Goal: Task Accomplishment & Management: Manage account settings

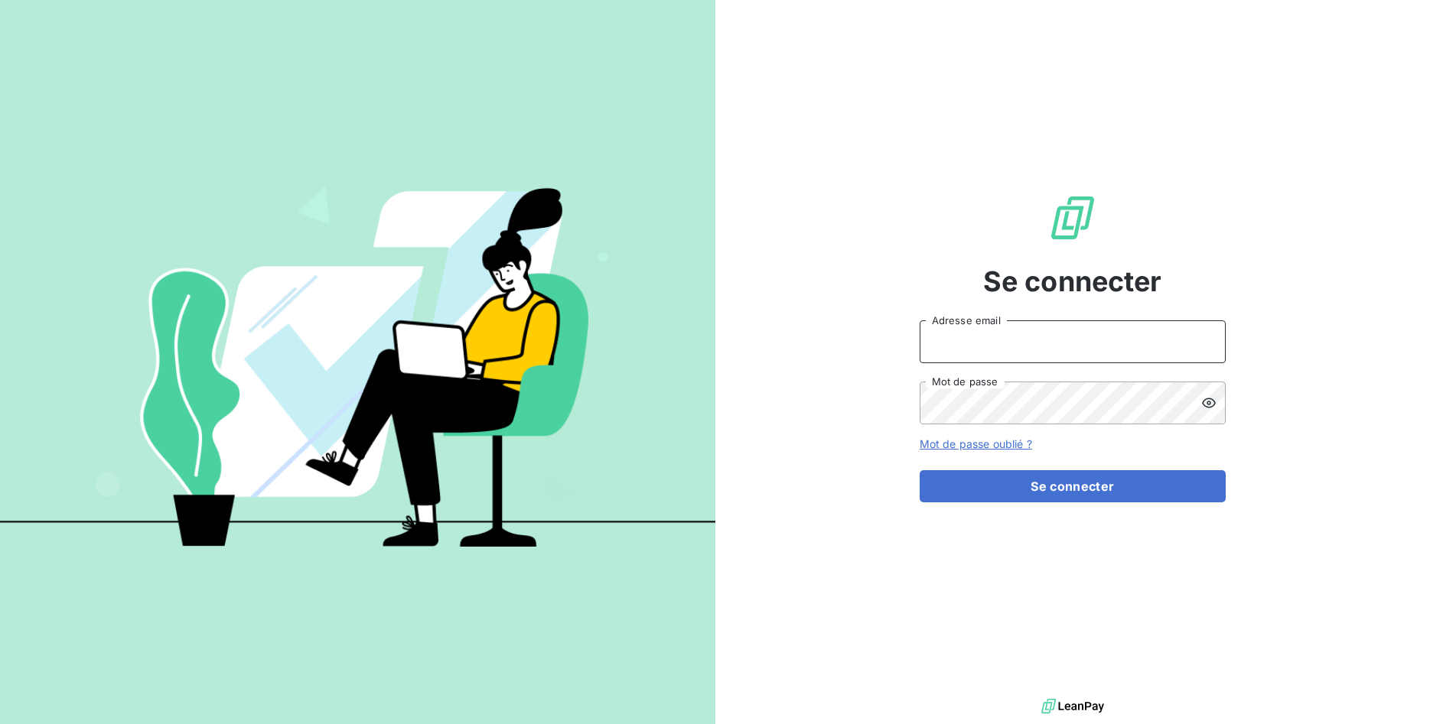
click at [1019, 343] on input "Adresse email" at bounding box center [1072, 342] width 306 height 43
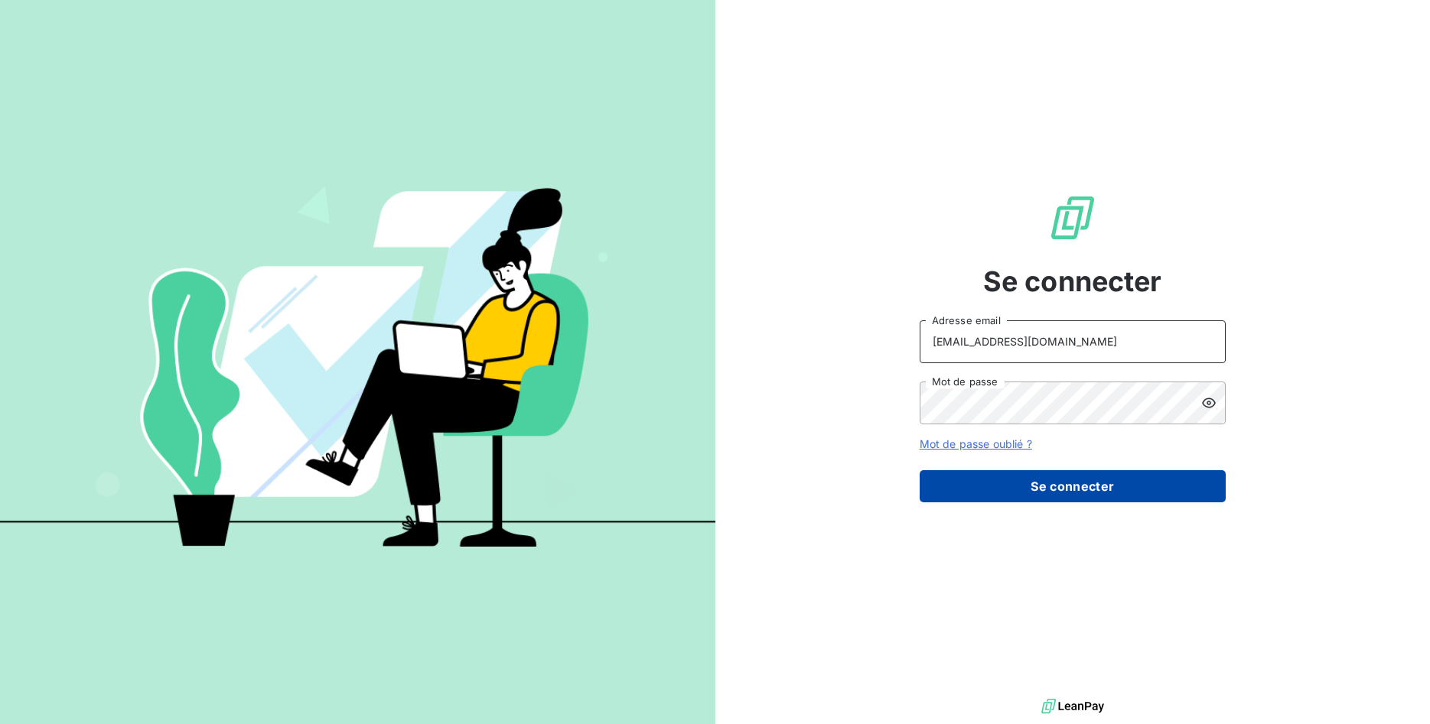
type input "[EMAIL_ADDRESS][DOMAIN_NAME]"
click at [1121, 486] on button "Se connecter" at bounding box center [1072, 486] width 306 height 32
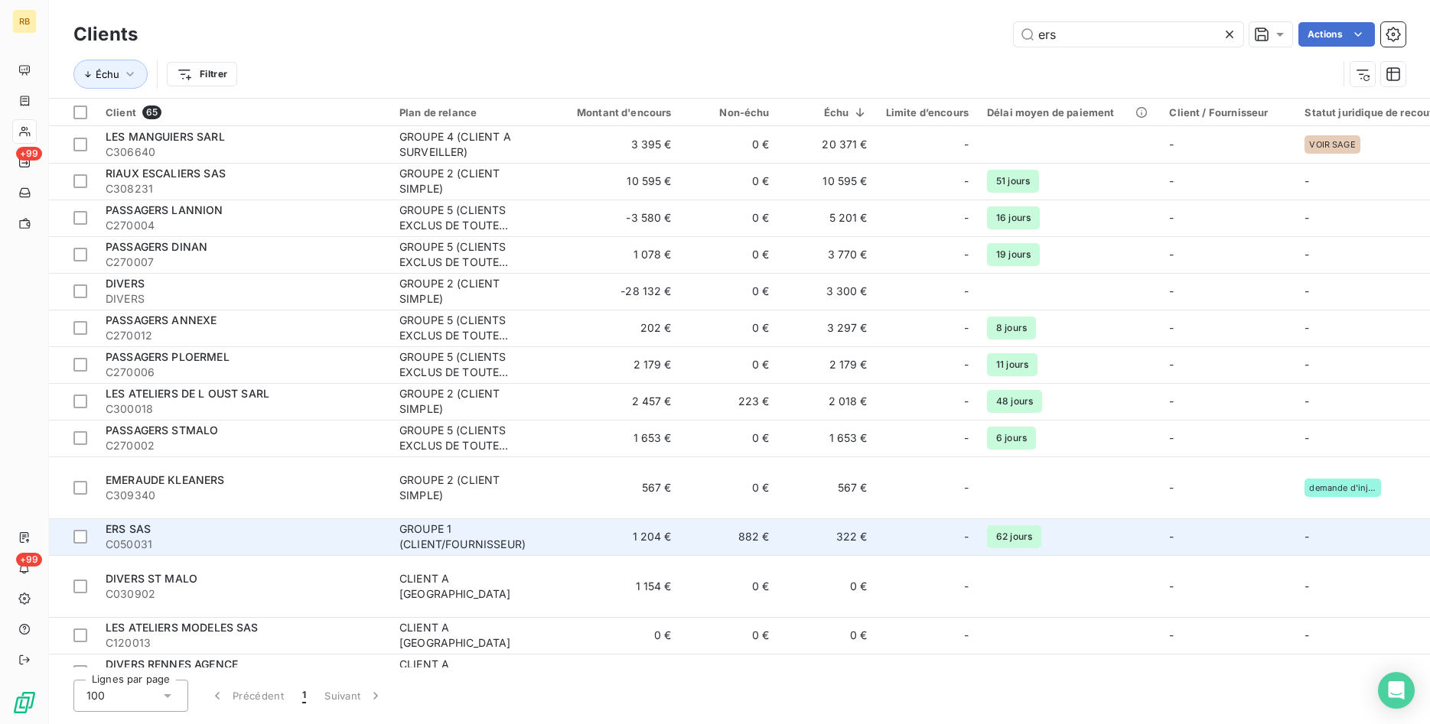
type input "ers"
click at [445, 522] on div "GROUPE 1 (CLIENT/FOURNISSEUR)" at bounding box center [469, 537] width 141 height 31
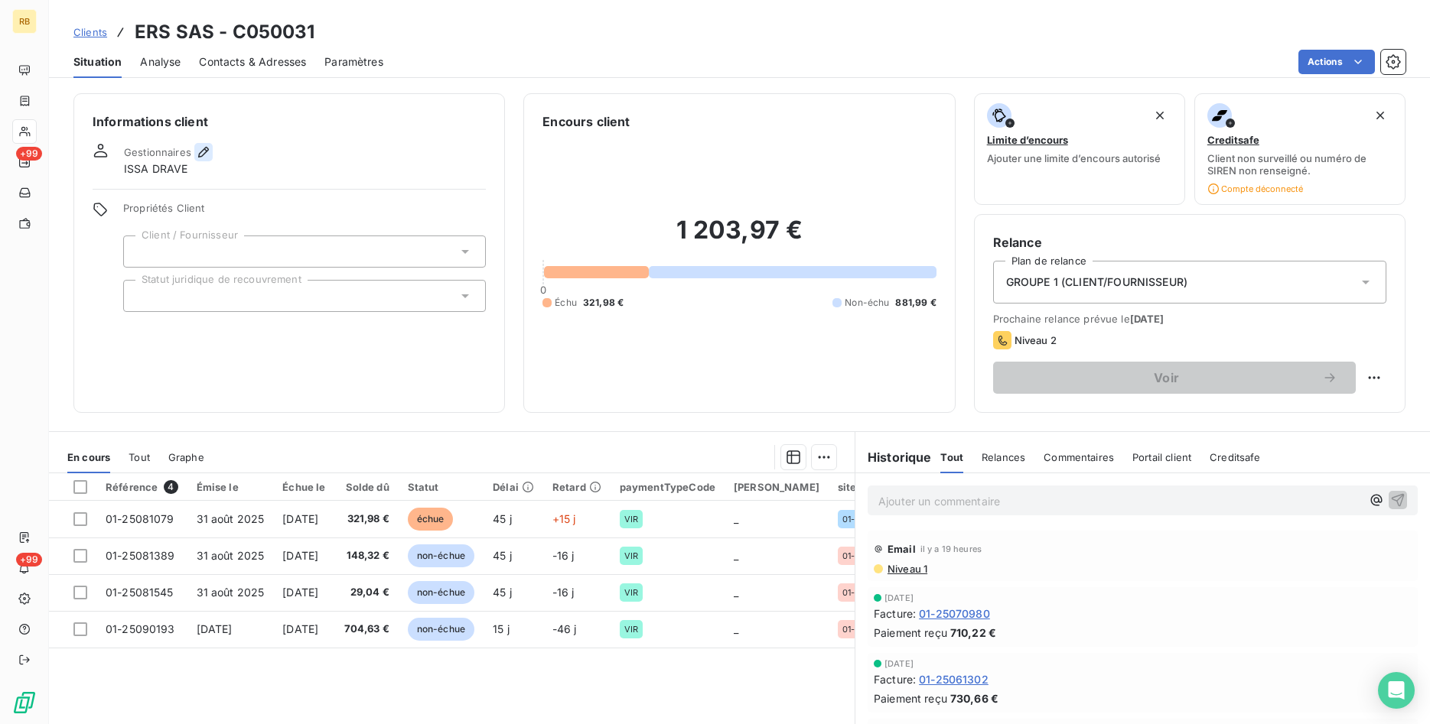
click at [201, 149] on icon "button" at bounding box center [203, 152] width 15 height 15
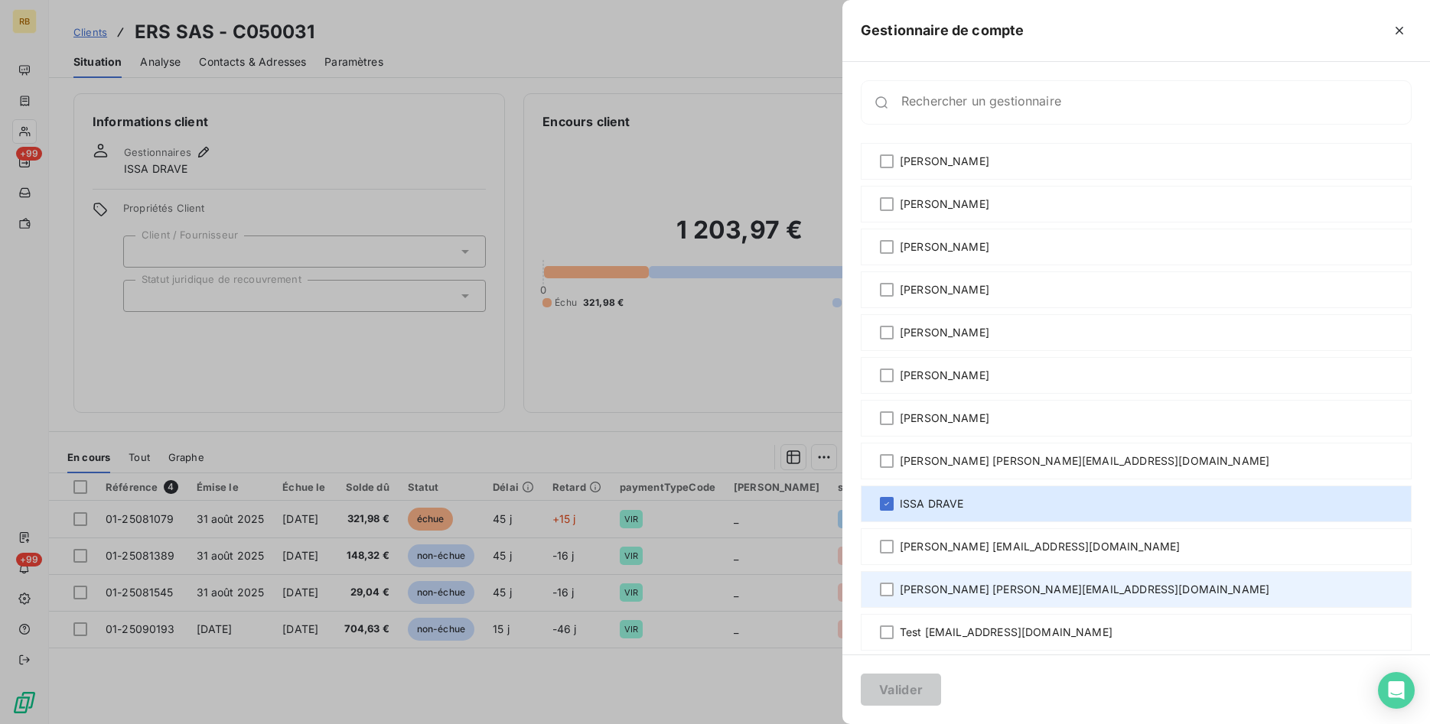
scroll to position [143, 0]
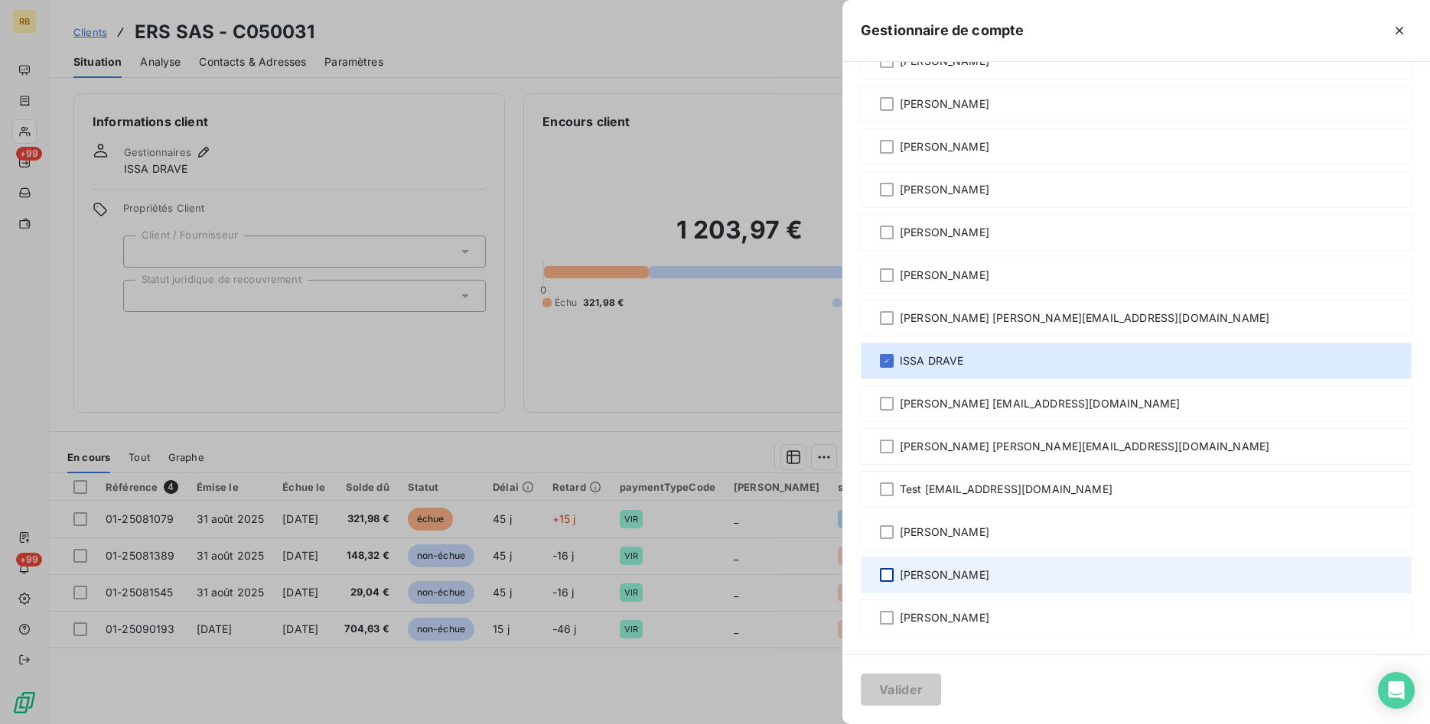
click at [889, 573] on div at bounding box center [887, 575] width 14 height 14
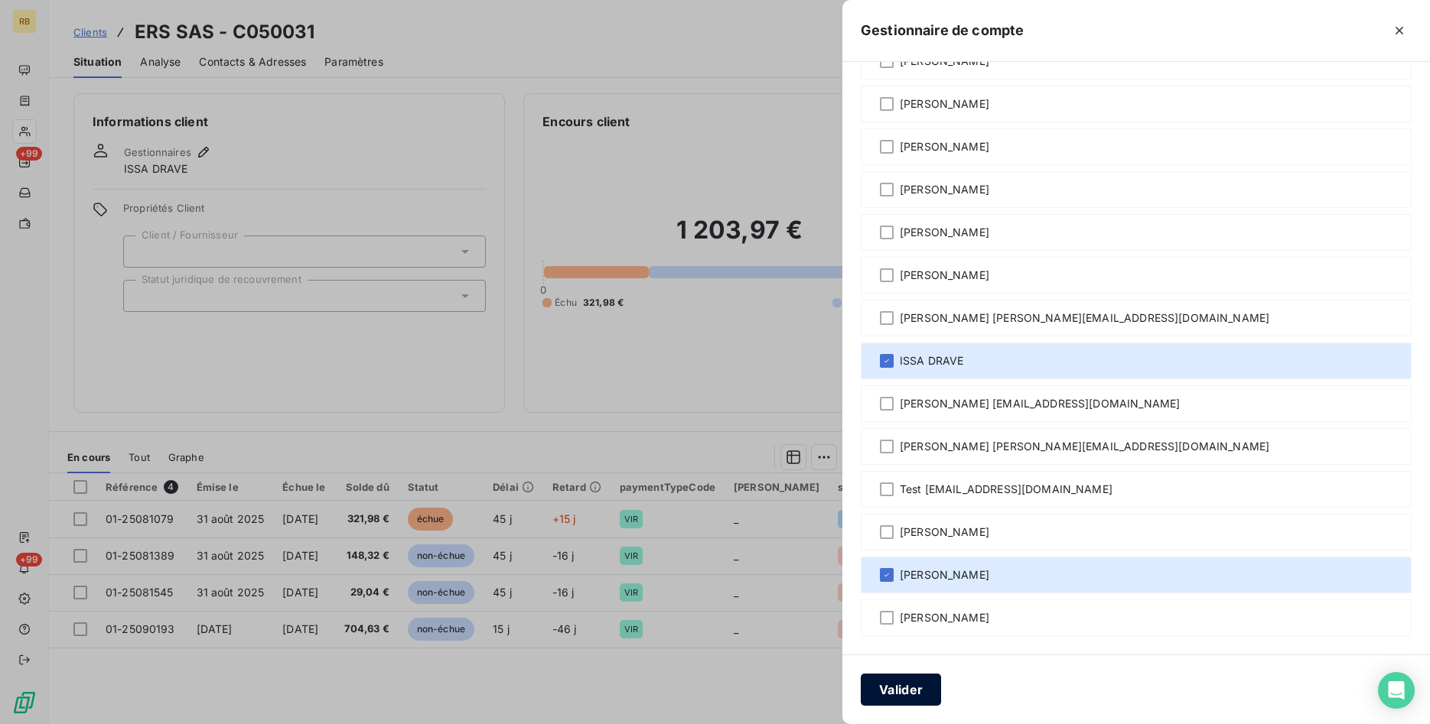
click at [924, 685] on button "Valider" at bounding box center [901, 690] width 80 height 32
click at [1401, 29] on icon "button" at bounding box center [1399, 31] width 8 height 8
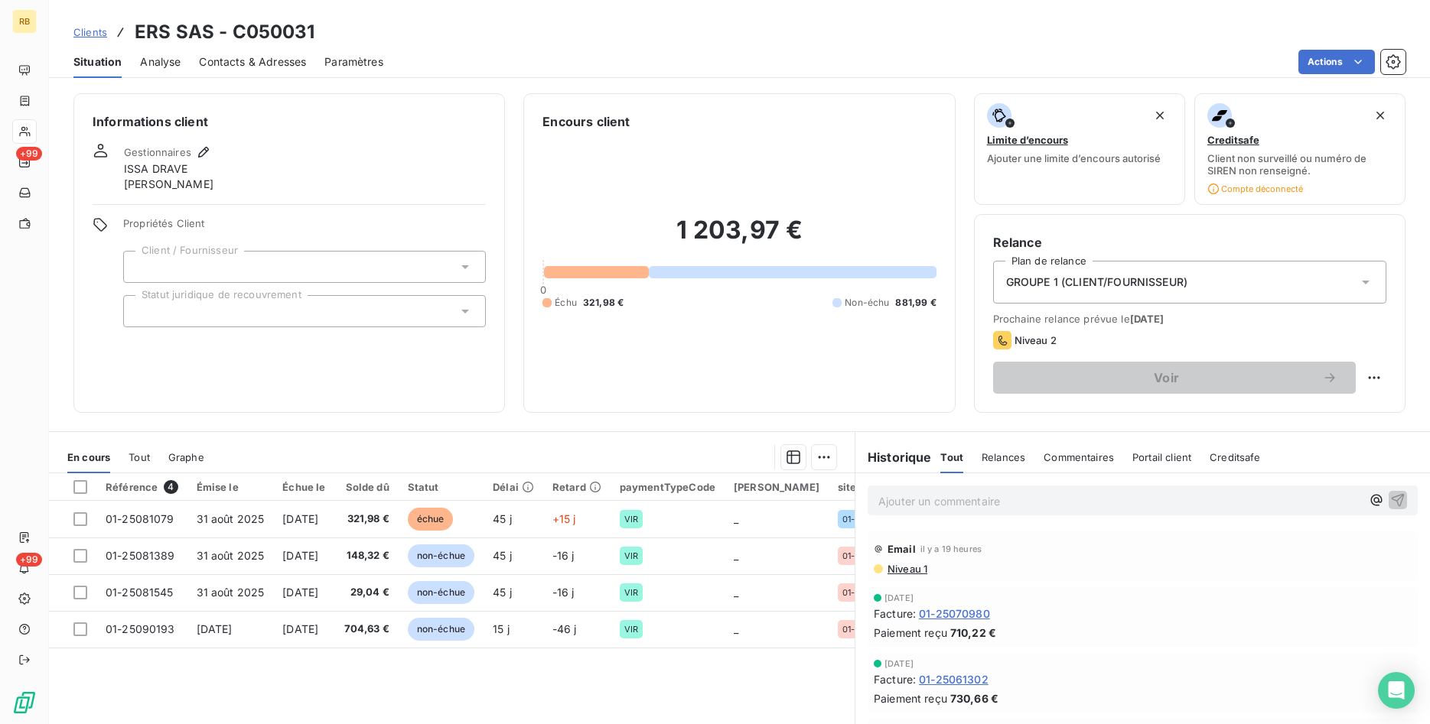
click at [917, 573] on span "Niveau 1" at bounding box center [906, 569] width 41 height 12
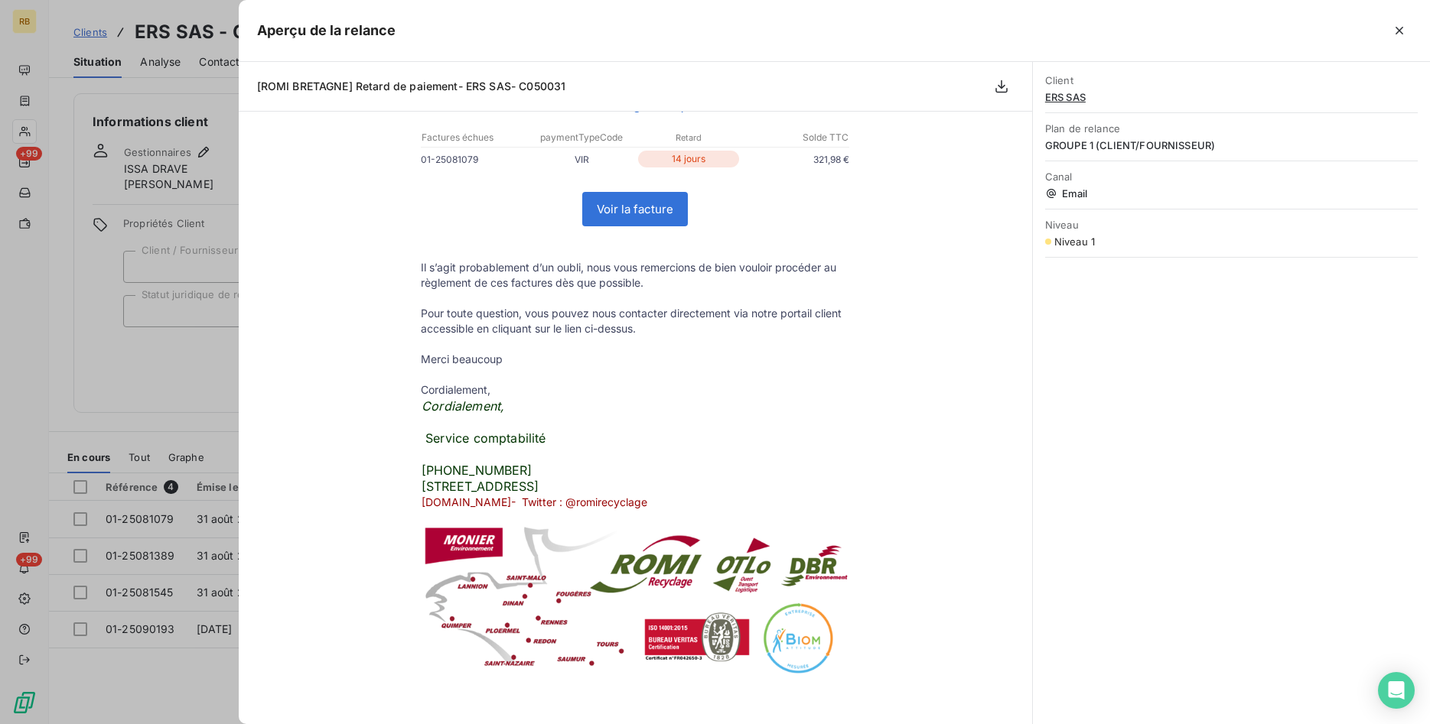
scroll to position [0, 0]
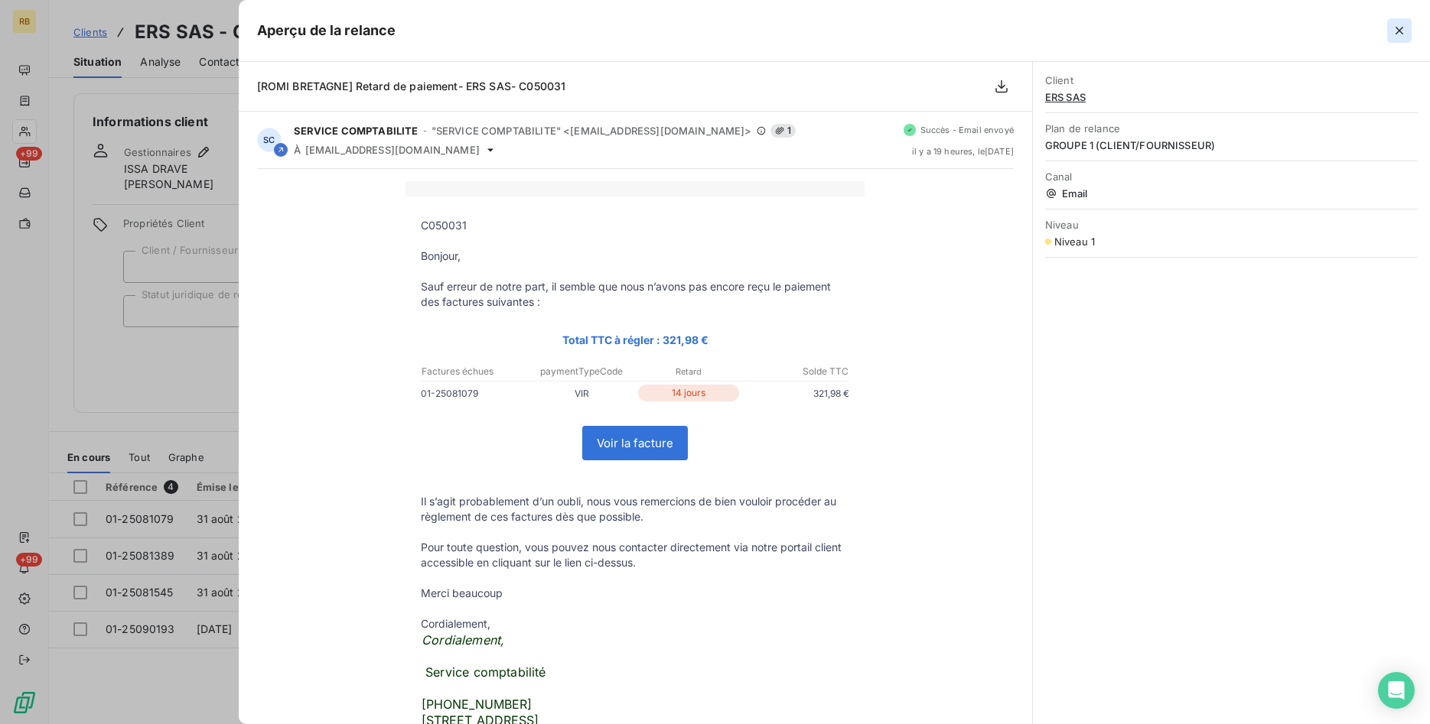
click at [1401, 28] on icon "button" at bounding box center [1398, 30] width 15 height 15
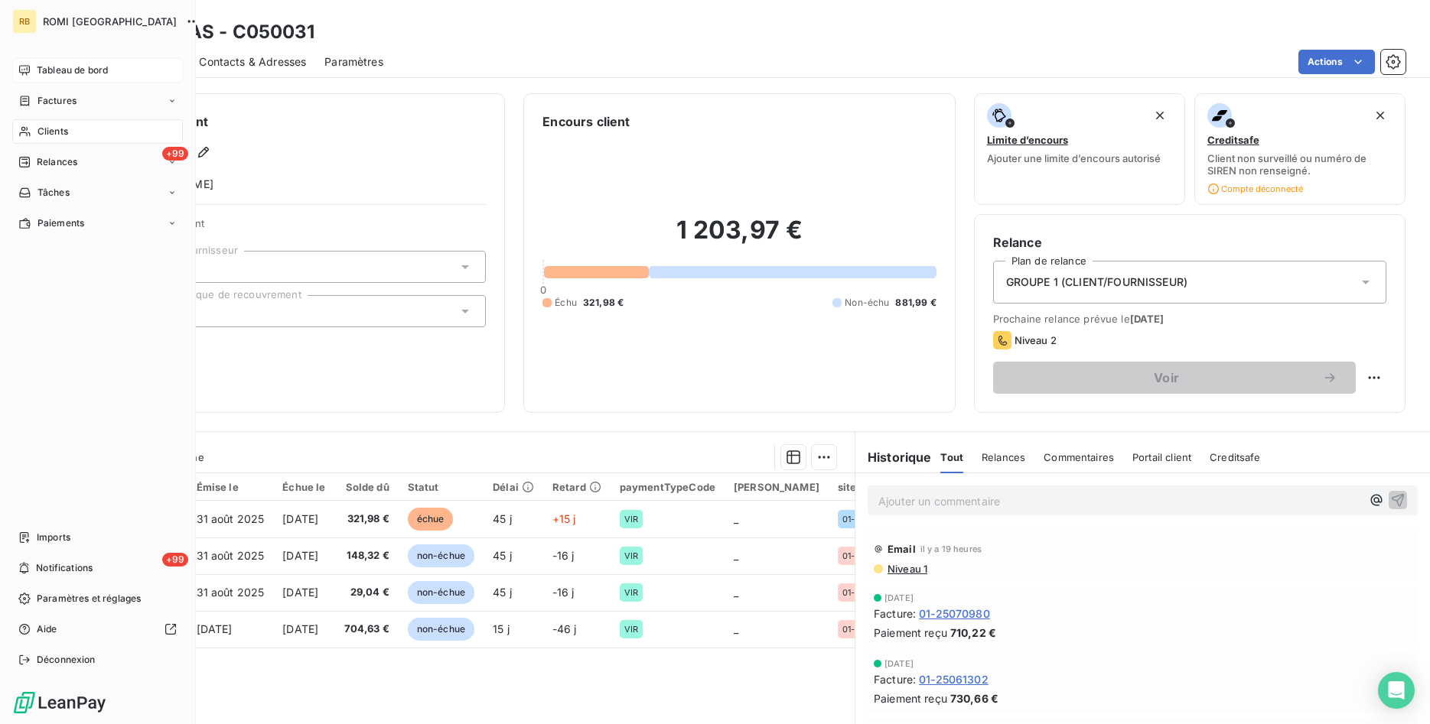
click at [54, 74] on span "Tableau de bord" at bounding box center [72, 70] width 71 height 14
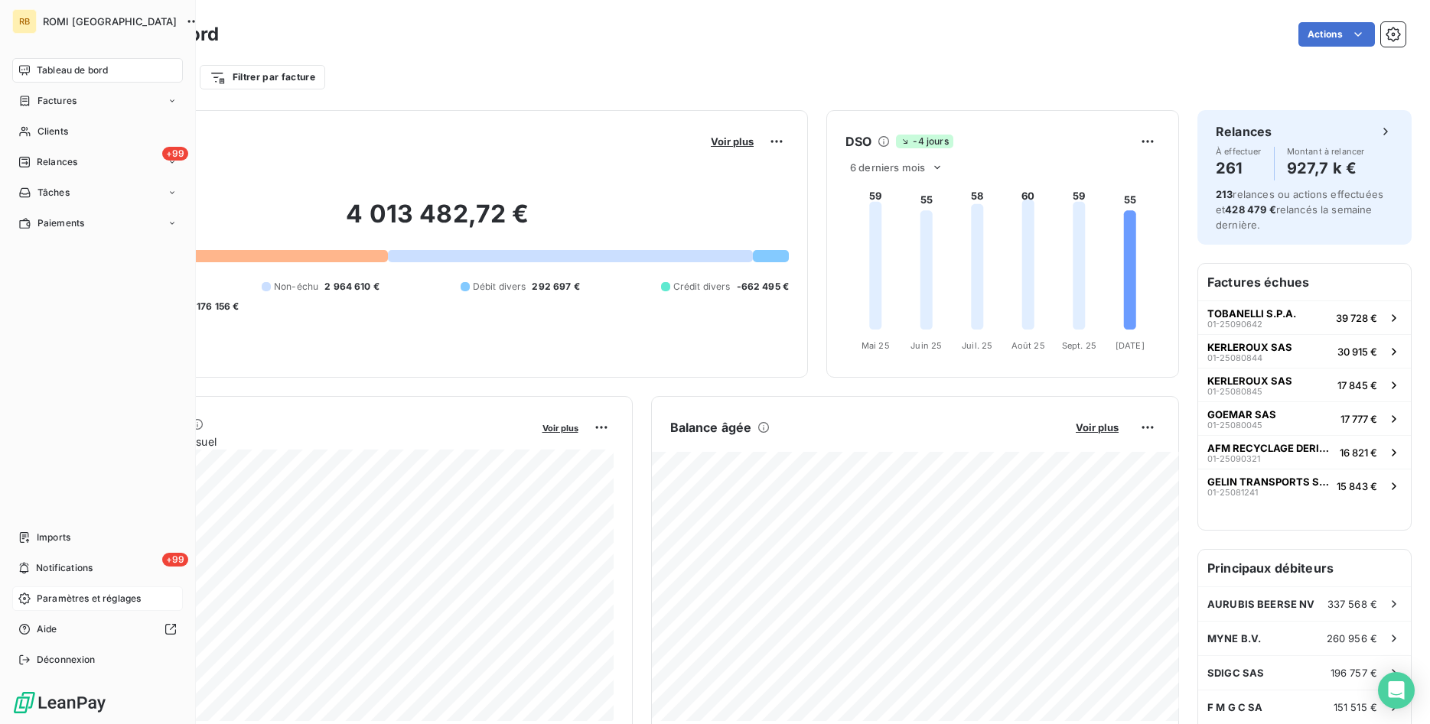
click at [83, 596] on span "Paramètres et réglages" at bounding box center [89, 599] width 104 height 14
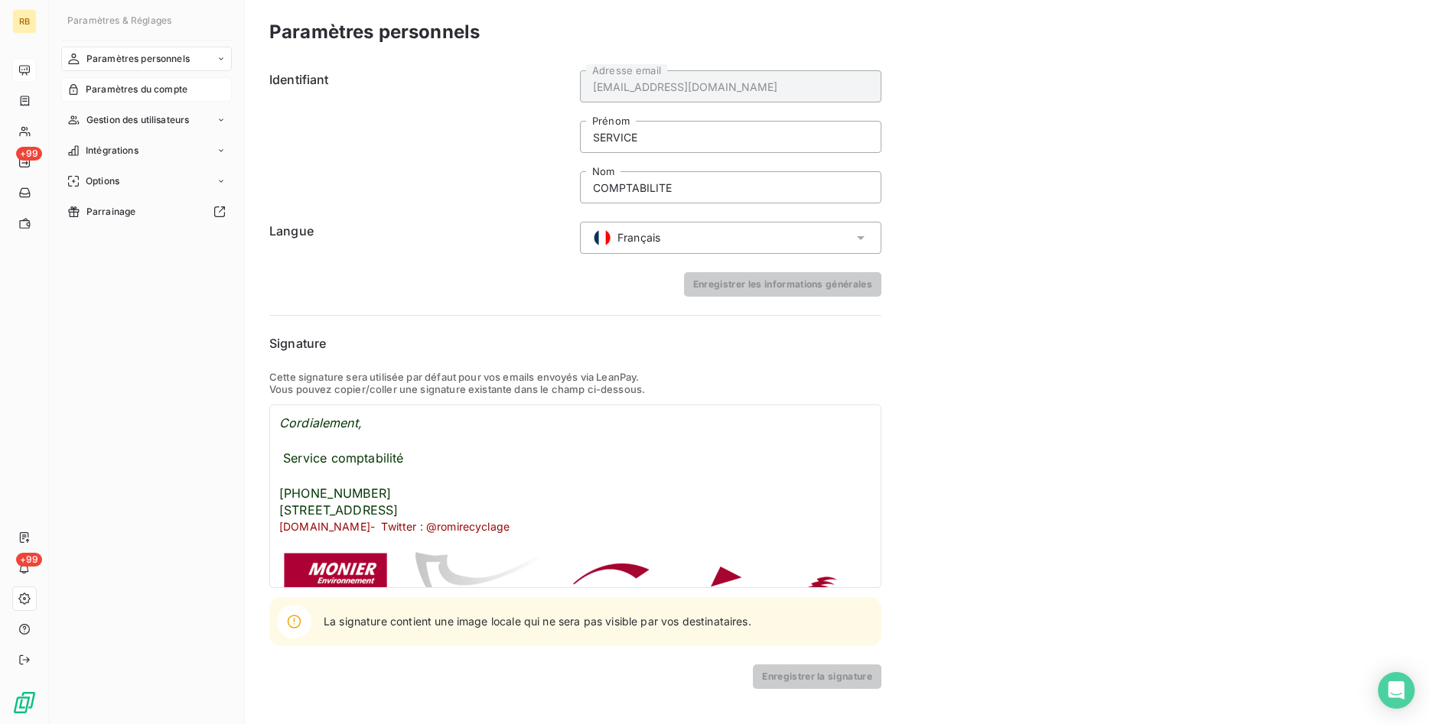
click at [129, 86] on span "Paramètres du compte" at bounding box center [137, 90] width 102 height 14
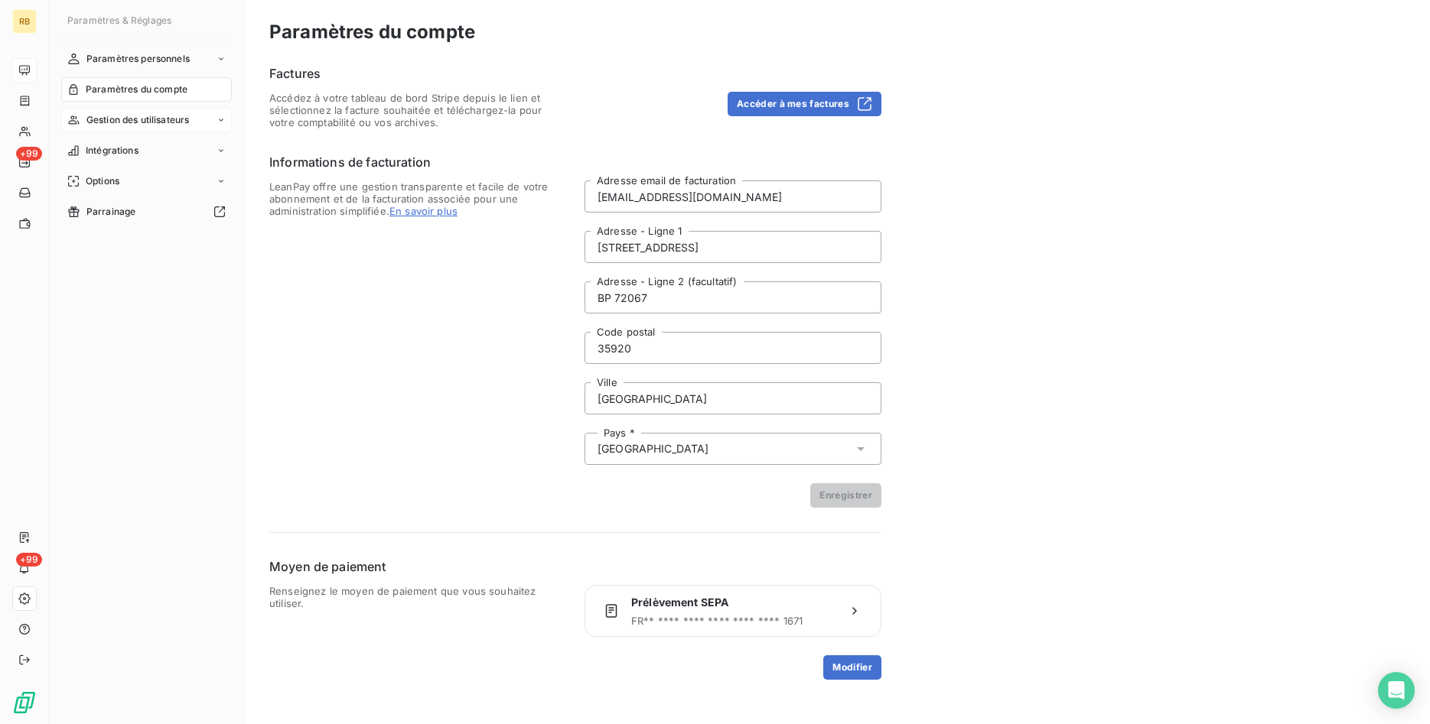
click at [130, 123] on span "Gestion des utilisateurs" at bounding box center [137, 120] width 103 height 14
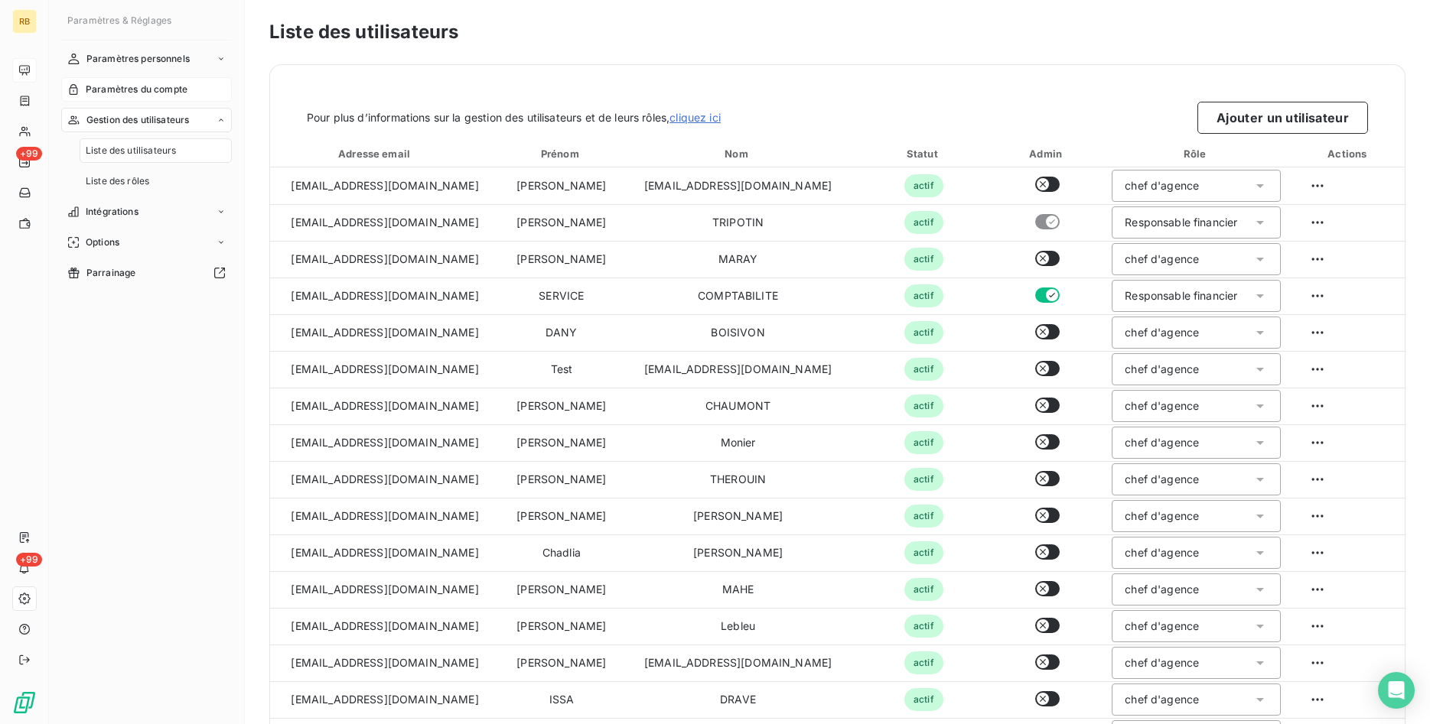
click at [166, 91] on span "Paramètres du compte" at bounding box center [137, 90] width 102 height 14
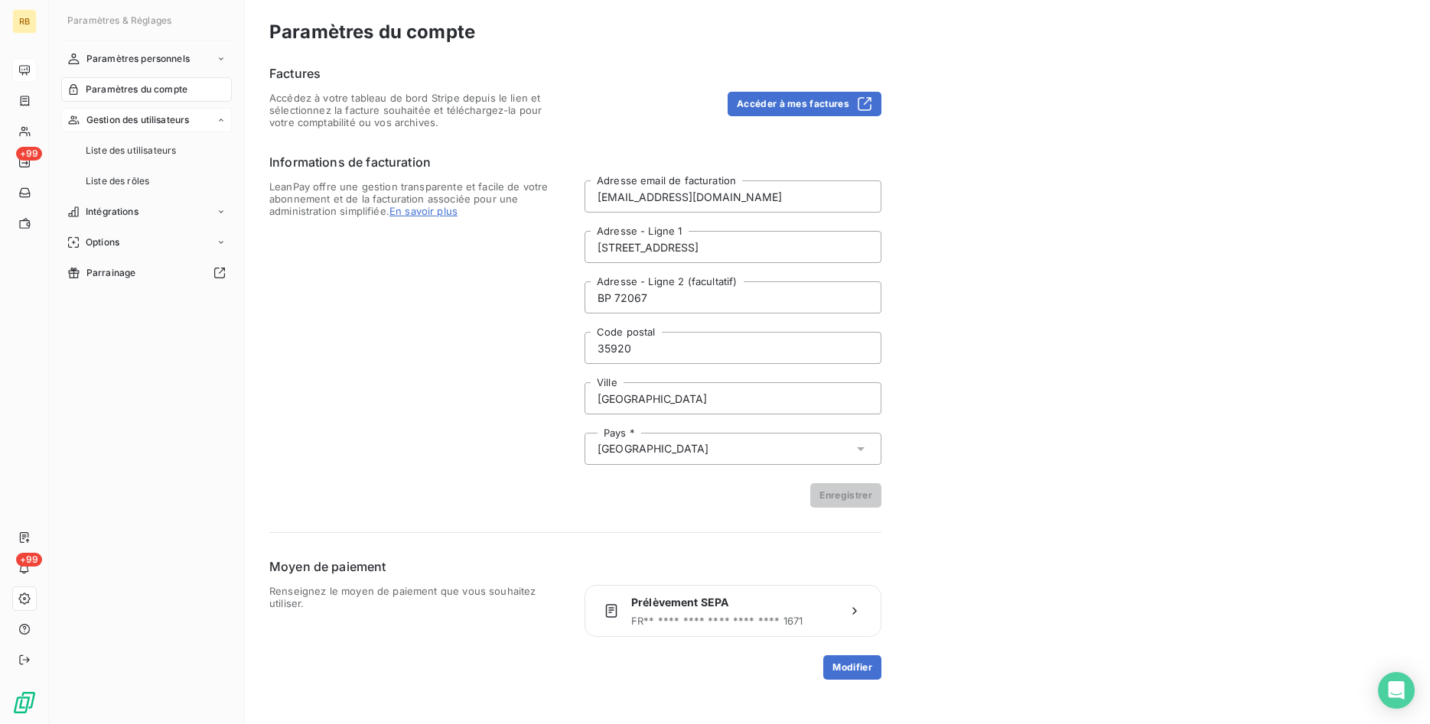
click at [138, 117] on span "Gestion des utilisateurs" at bounding box center [137, 120] width 103 height 14
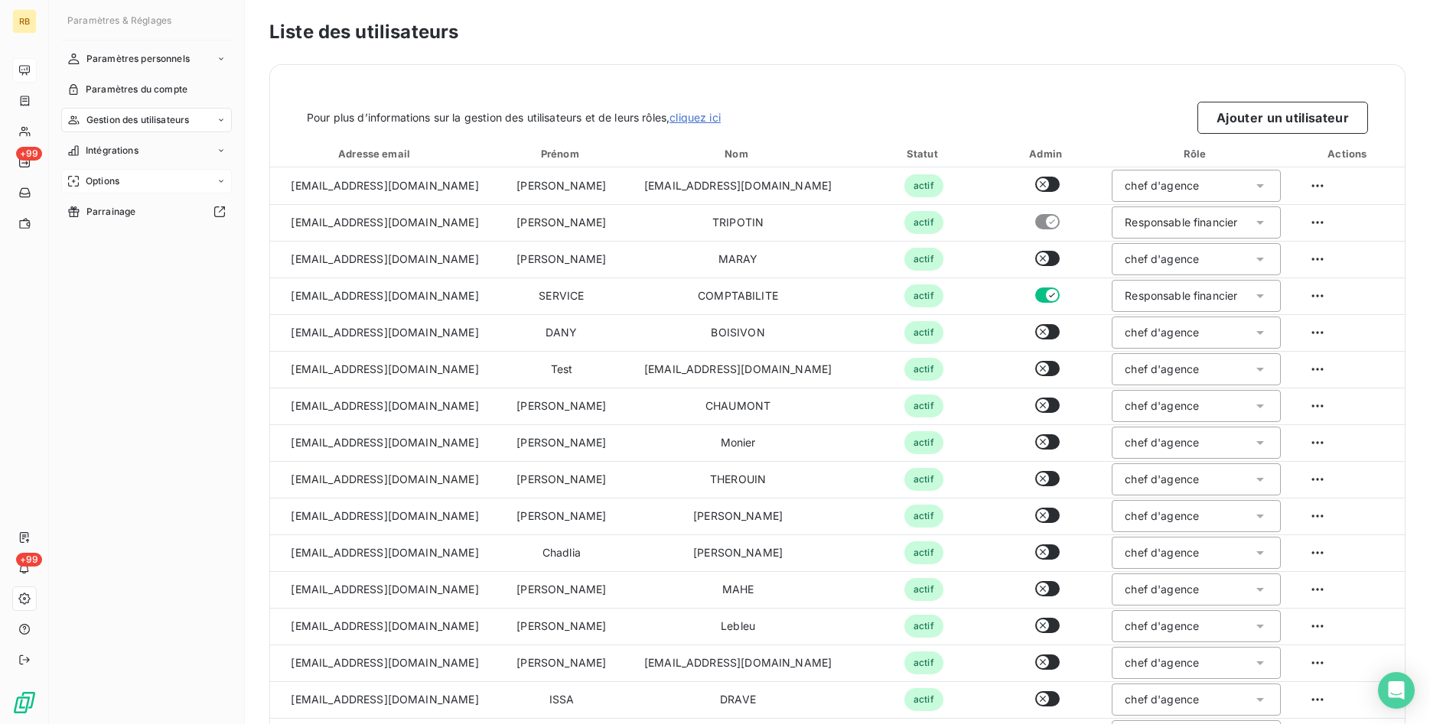
click at [141, 183] on div "Options" at bounding box center [146, 181] width 171 height 24
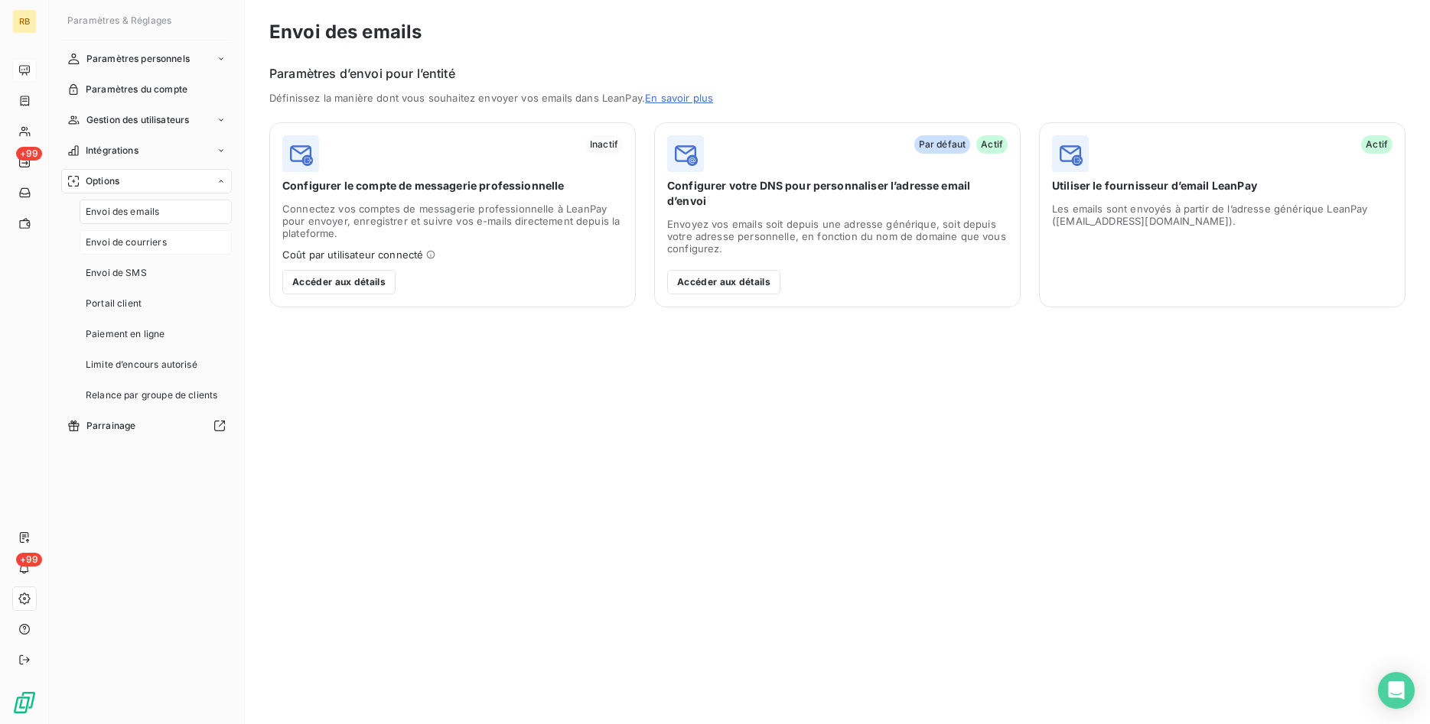
click at [150, 248] on span "Envoi de courriers" at bounding box center [126, 243] width 81 height 14
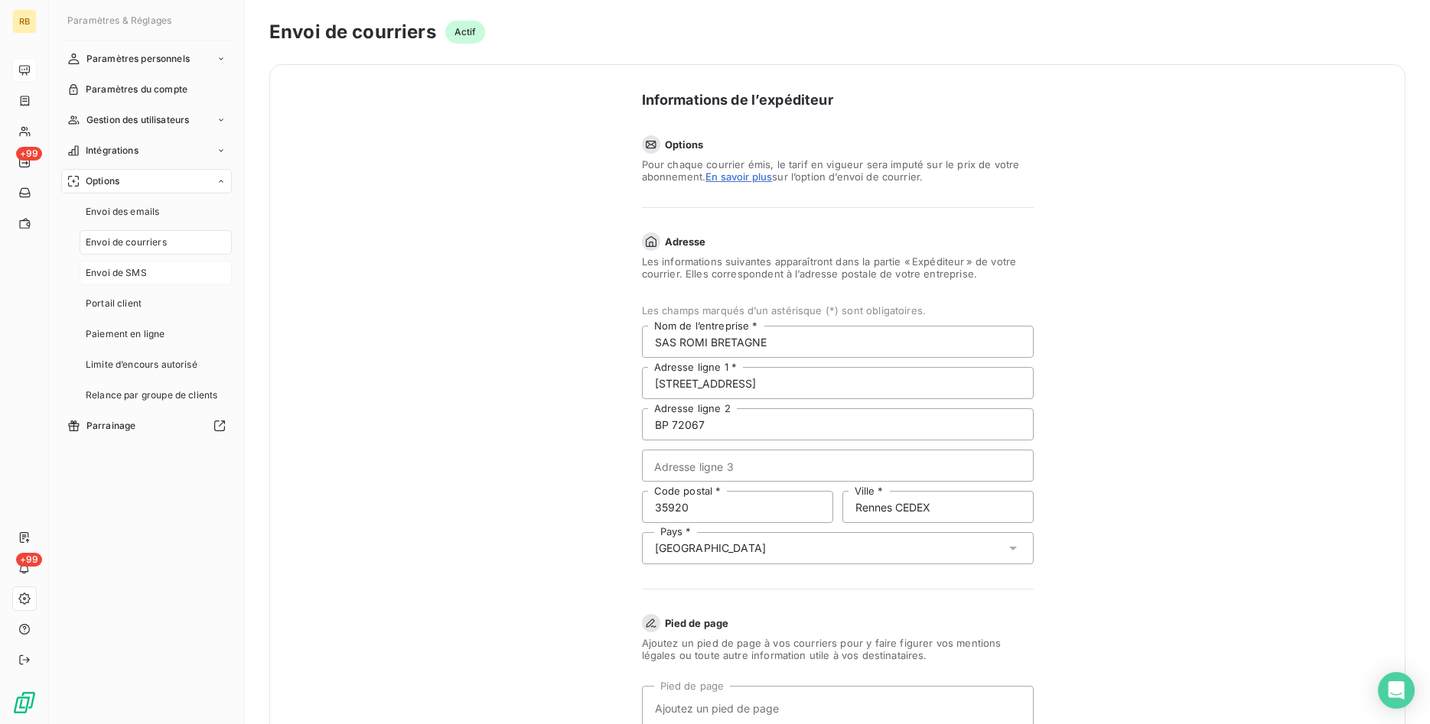
click at [149, 278] on div "Envoi de SMS" at bounding box center [156, 273] width 152 height 24
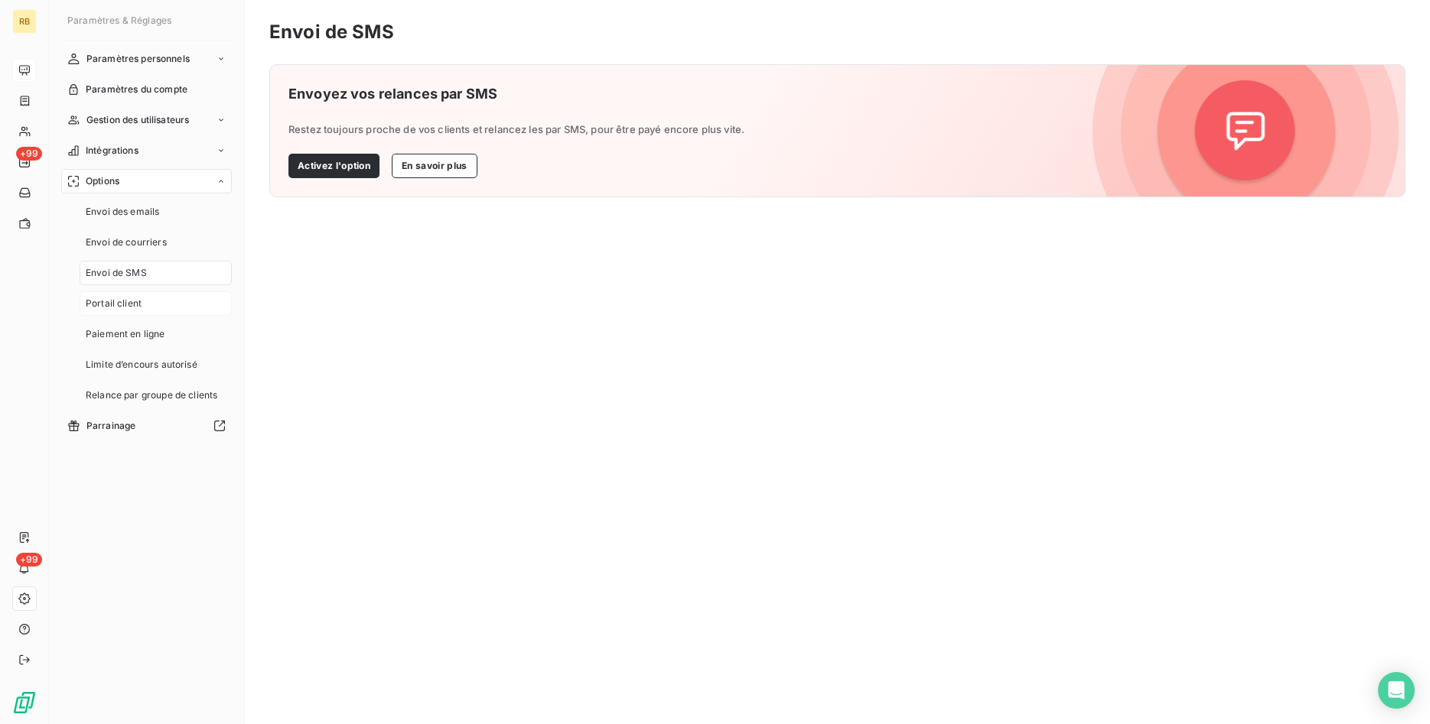
click at [151, 304] on div "Portail client" at bounding box center [156, 303] width 152 height 24
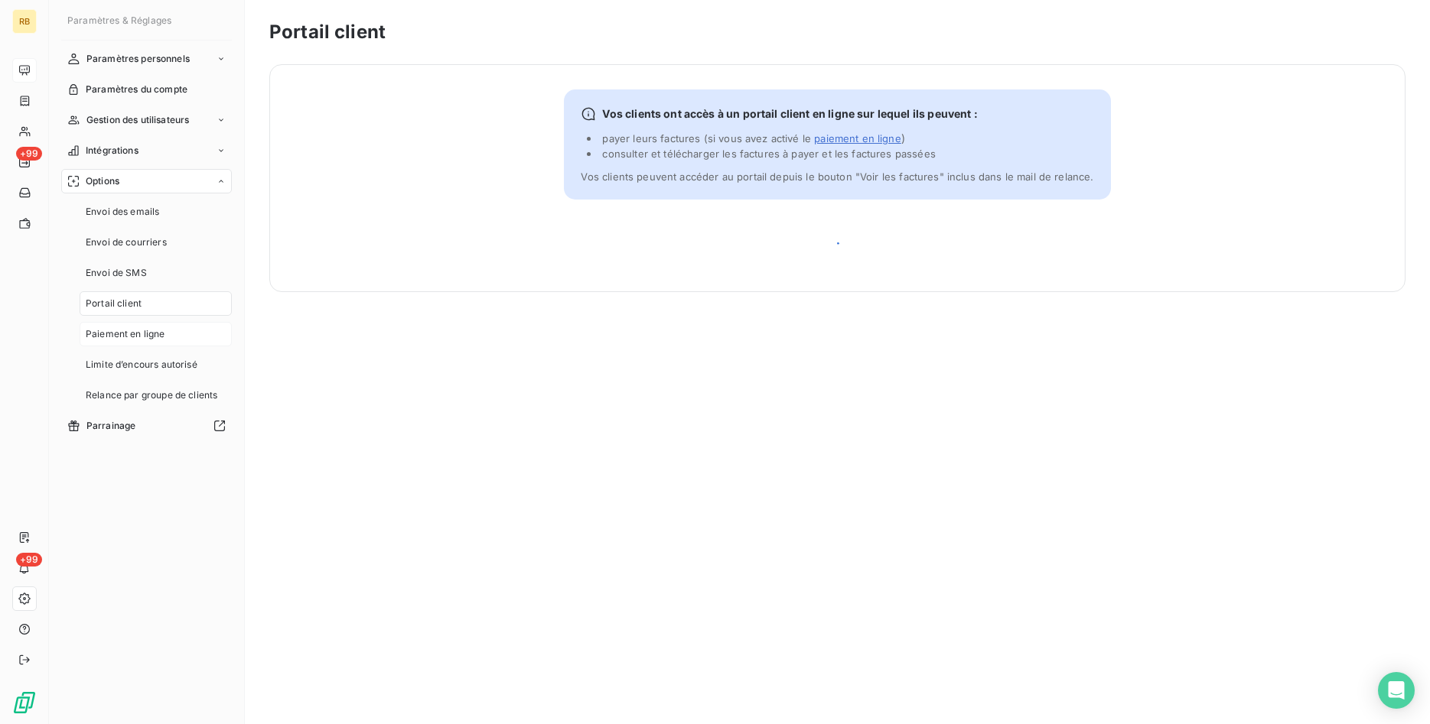
click at [151, 330] on span "Paiement en ligne" at bounding box center [126, 334] width 80 height 14
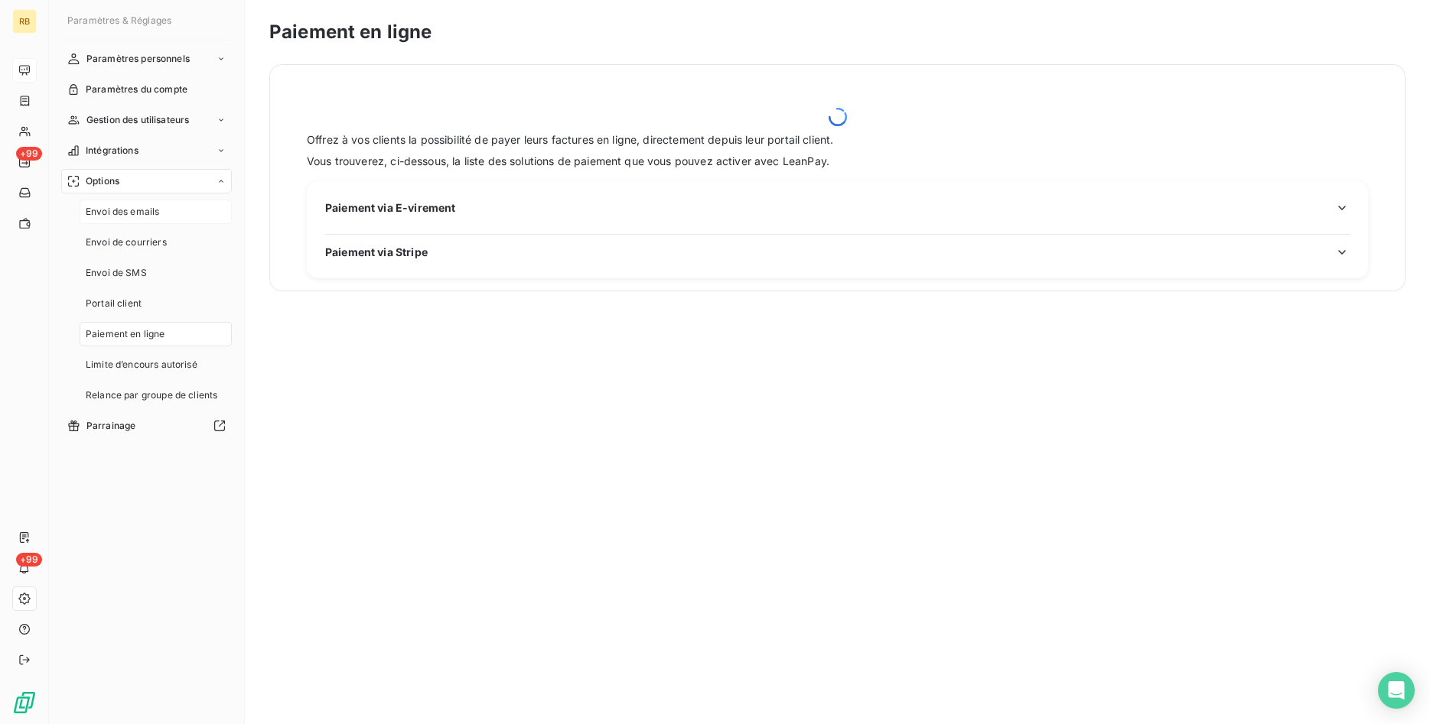
click at [130, 217] on span "Envoi des emails" at bounding box center [122, 212] width 73 height 14
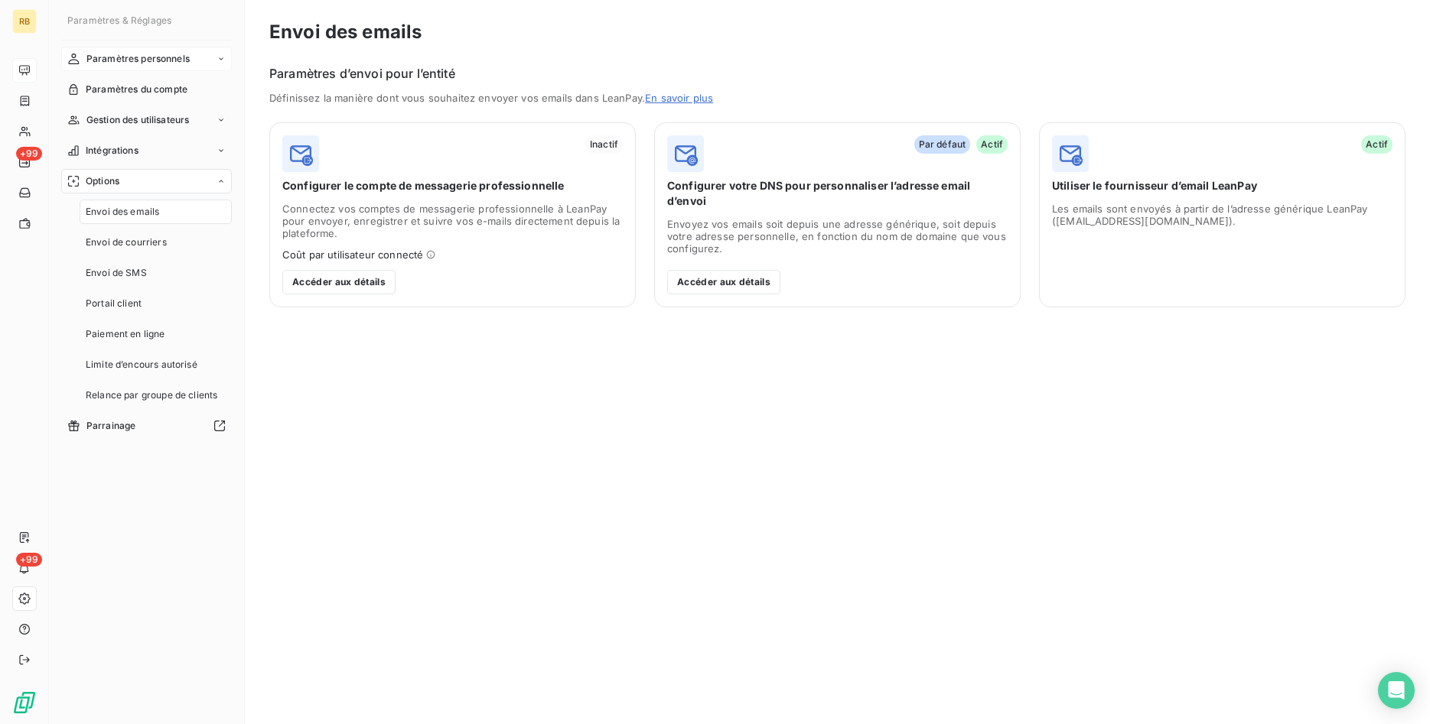
click at [133, 50] on div "Paramètres personnels" at bounding box center [146, 59] width 171 height 24
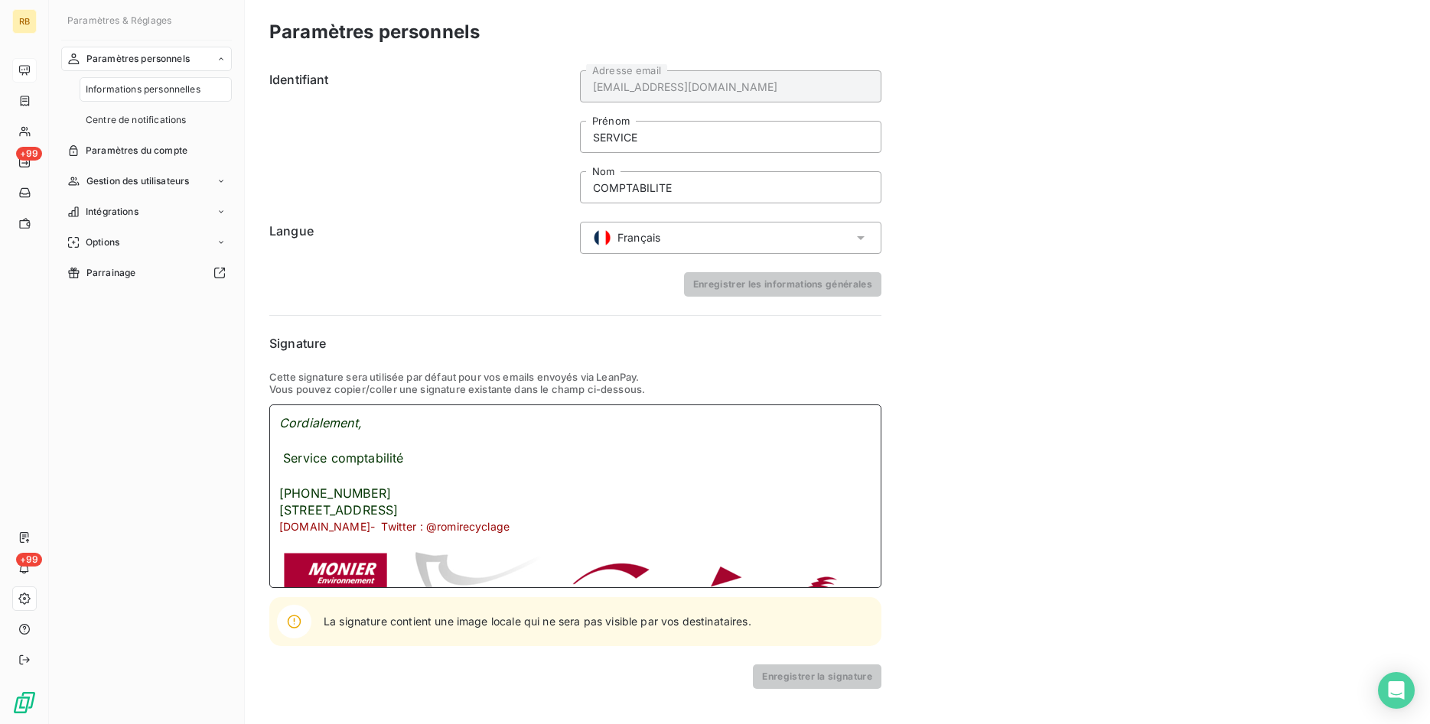
click at [377, 425] on div "Cordialement," at bounding box center [575, 424] width 592 height 18
click at [381, 194] on h6 "Identifiant" at bounding box center [419, 136] width 301 height 133
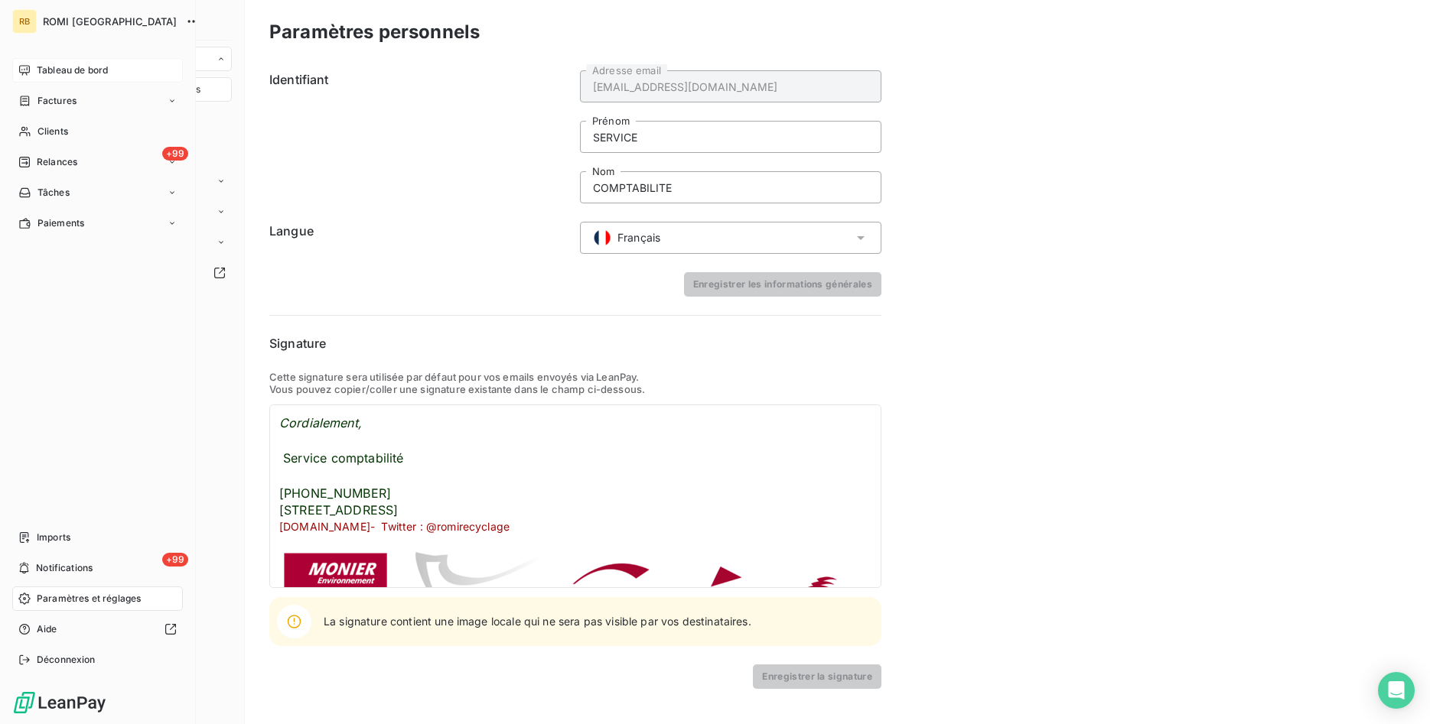
click at [84, 76] on span "Tableau de bord" at bounding box center [72, 70] width 71 height 14
